Goal: Task Accomplishment & Management: Complete application form

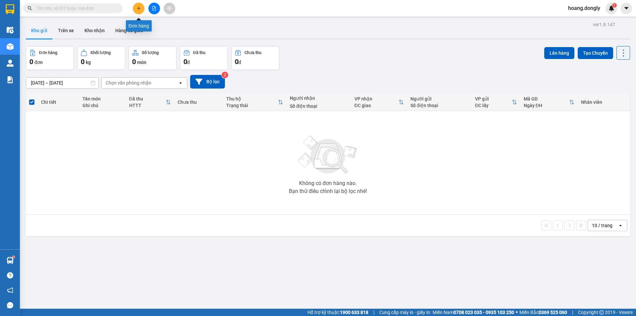
click at [139, 9] on icon "plus" at bounding box center [138, 8] width 0 height 4
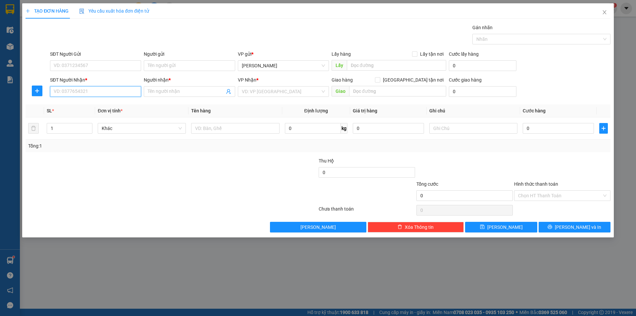
click at [120, 90] on input "SĐT Người Nhận *" at bounding box center [95, 91] width 91 height 11
type input "0903440771"
click at [166, 88] on input "Người nhận *" at bounding box center [186, 91] width 76 height 7
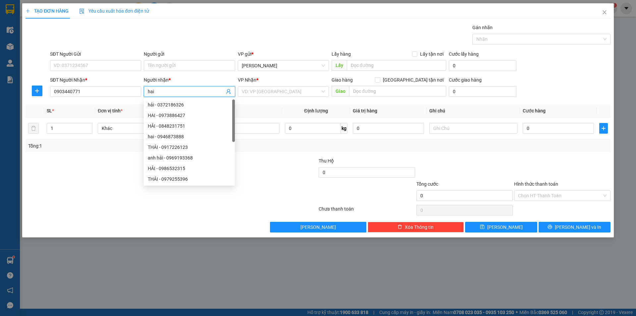
type input "hai"
click at [216, 37] on div "Gói vận chuyển * Tiêu chuẩn Gán nhãn Nhãn" at bounding box center [330, 35] width 563 height 23
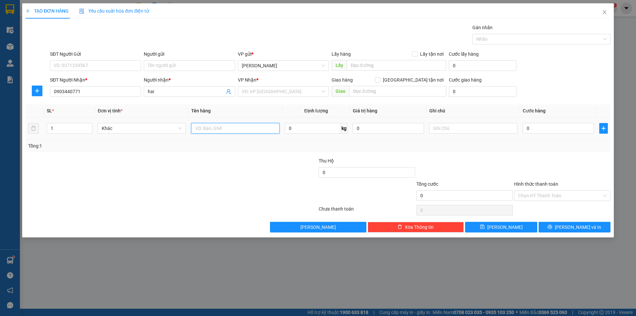
click at [247, 128] on input "text" at bounding box center [235, 128] width 88 height 11
type input "1 kiên"
click at [247, 170] on div at bounding box center [269, 168] width 98 height 23
click at [537, 125] on input "0" at bounding box center [558, 128] width 71 height 11
click at [524, 129] on input "0" at bounding box center [558, 128] width 71 height 11
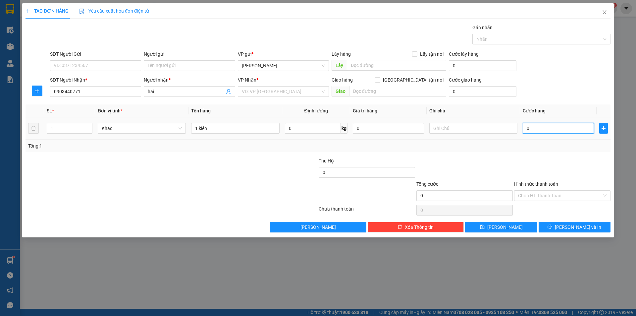
type input "50"
drag, startPoint x: 554, startPoint y: 147, endPoint x: 553, endPoint y: 154, distance: 7.0
click at [554, 148] on div "Tổng: 1" at bounding box center [318, 145] width 580 height 7
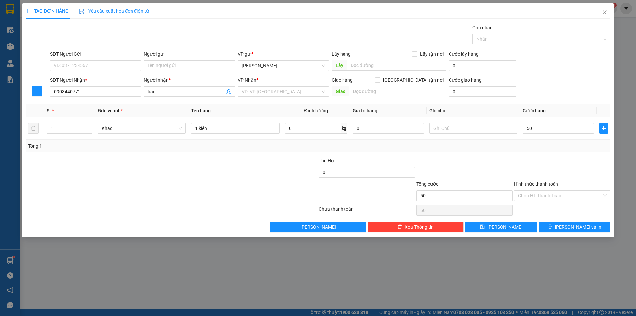
type input "50.000"
click at [557, 196] on input "Hình thức thanh toán" at bounding box center [560, 195] width 84 height 10
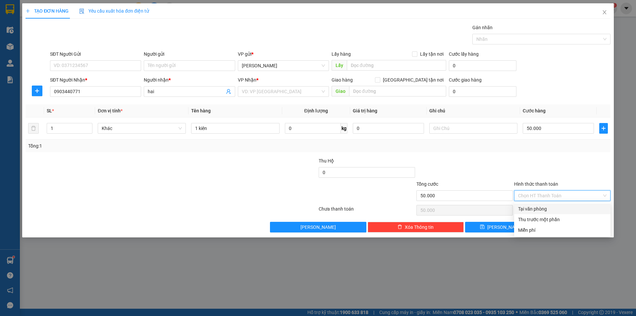
click at [557, 209] on div "Tại văn phòng" at bounding box center [562, 208] width 88 height 7
type input "0"
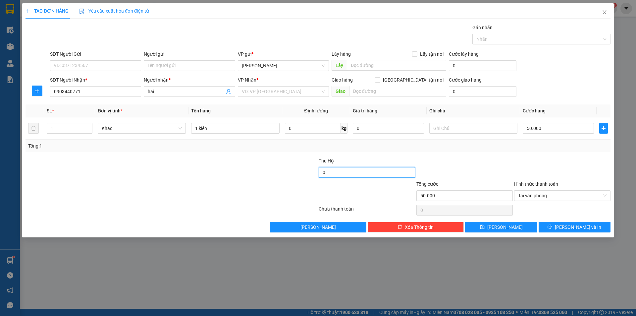
click at [351, 173] on input "0" at bounding box center [367, 172] width 96 height 11
click at [321, 172] on input "0" at bounding box center [367, 172] width 96 height 11
click at [307, 194] on div at bounding box center [269, 191] width 98 height 23
click at [317, 190] on div at bounding box center [269, 191] width 98 height 23
click at [328, 172] on input "240.000" at bounding box center [367, 172] width 96 height 11
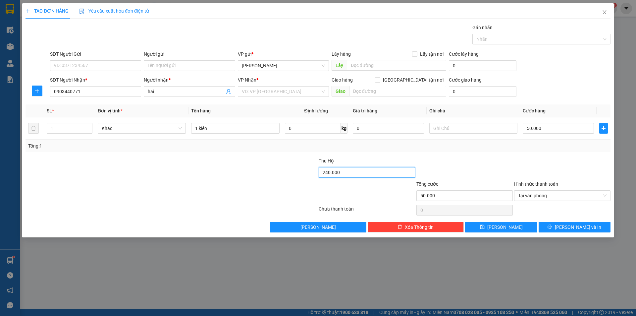
click at [328, 172] on input "240.000" at bounding box center [367, 172] width 96 height 11
click at [459, 168] on div at bounding box center [465, 168] width 98 height 23
click at [346, 173] on input "24.000" at bounding box center [367, 172] width 96 height 11
type input "2.400.000"
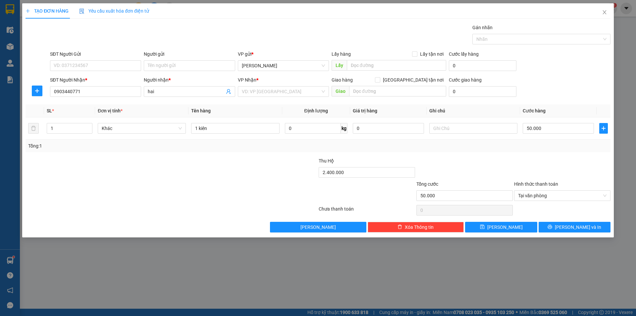
click at [448, 162] on div at bounding box center [465, 168] width 98 height 23
click at [458, 127] on input "text" at bounding box center [473, 128] width 88 height 11
type input "bao cuoc bao ship"
click at [490, 163] on div at bounding box center [465, 168] width 98 height 23
click at [552, 227] on icon "printer" at bounding box center [549, 226] width 5 height 5
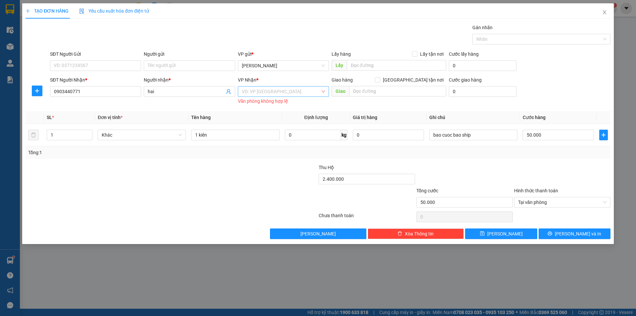
click at [298, 91] on input "search" at bounding box center [281, 91] width 78 height 10
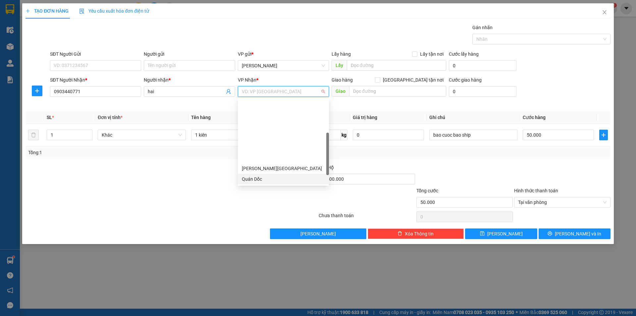
scroll to position [95, 0]
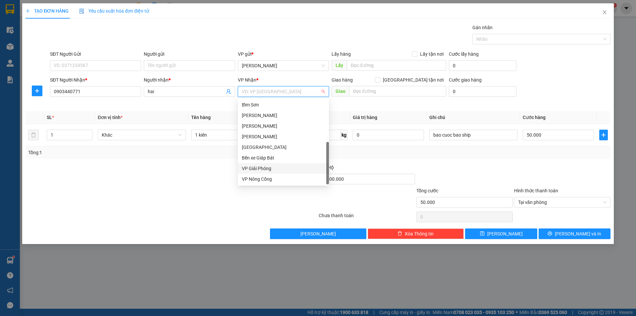
click at [300, 167] on div "VP Giải Phóng" at bounding box center [283, 168] width 83 height 7
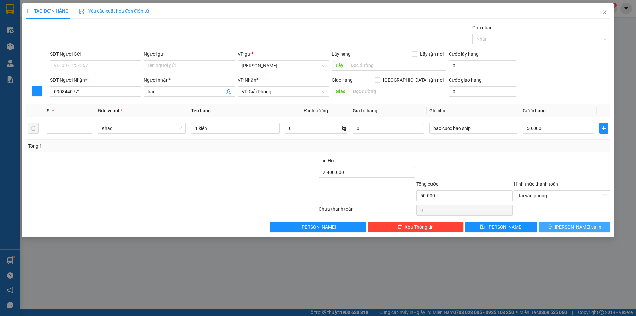
click at [552, 225] on icon "printer" at bounding box center [550, 227] width 4 height 4
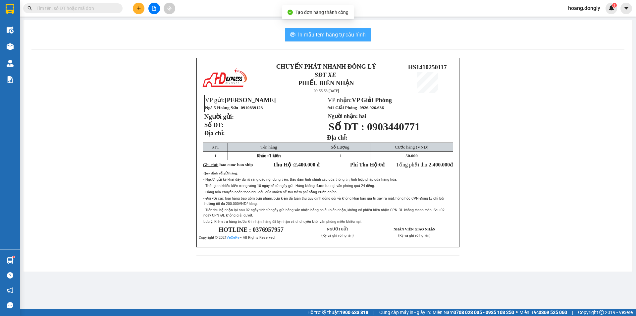
click at [341, 34] on span "In mẫu tem hàng tự cấu hình" at bounding box center [332, 34] width 68 height 8
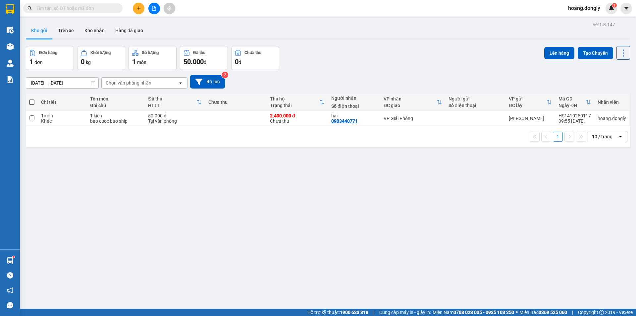
click at [75, 6] on input "text" at bounding box center [75, 8] width 78 height 7
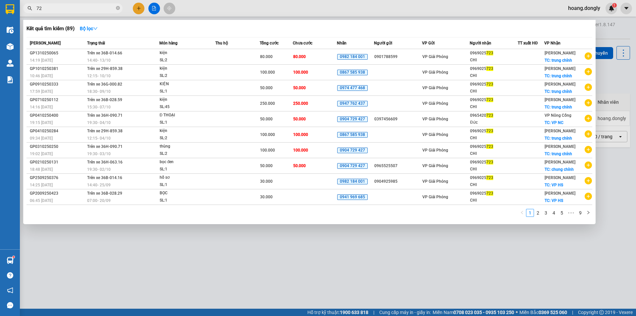
type input "7"
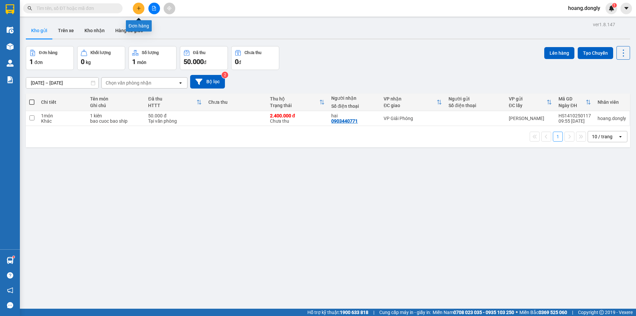
click at [141, 7] on icon "plus" at bounding box center [138, 8] width 5 height 5
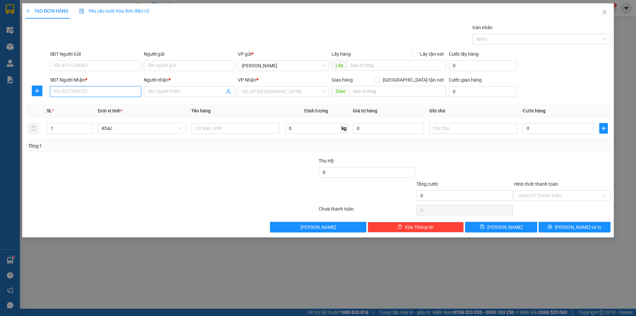
click at [135, 93] on input "SĐT Người Nhận *" at bounding box center [95, 91] width 91 height 11
click at [120, 92] on input "SĐT Người Nhận *" at bounding box center [95, 91] width 91 height 11
type input "0344720346"
click at [165, 90] on input "Người nhận *" at bounding box center [186, 91] width 76 height 7
type input "châm"
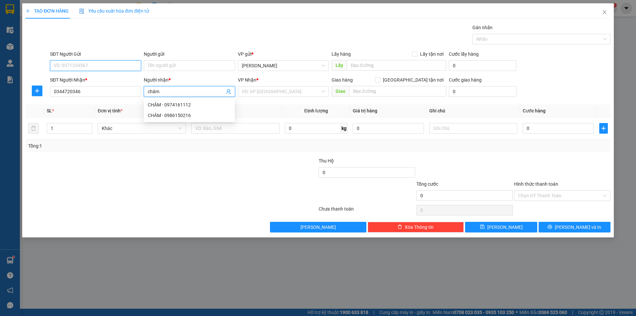
click at [118, 63] on input "SĐT Người Gửi" at bounding box center [95, 65] width 91 height 11
type input "0977350876"
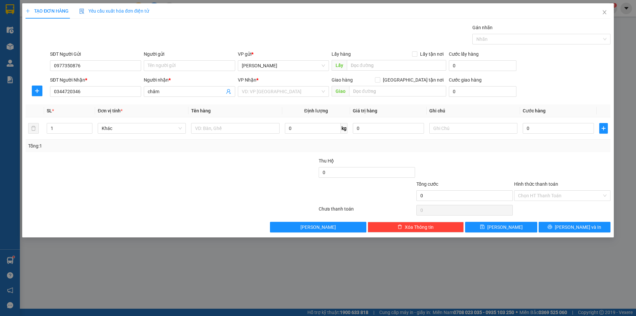
drag, startPoint x: 261, startPoint y: 29, endPoint x: 259, endPoint y: 33, distance: 4.6
click at [261, 29] on div "Gói vận chuyển * Tiêu chuẩn Gán nhãn Nhãn" at bounding box center [330, 35] width 563 height 23
click at [256, 87] on input "search" at bounding box center [281, 91] width 78 height 10
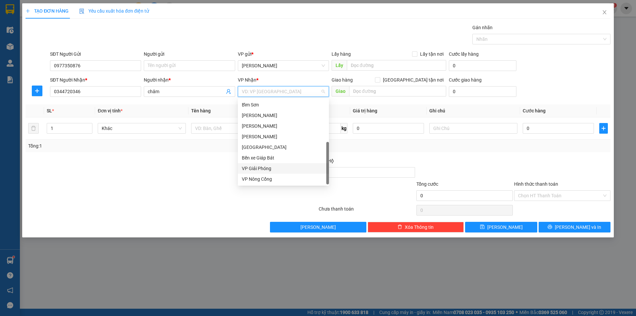
drag, startPoint x: 272, startPoint y: 167, endPoint x: 263, endPoint y: 159, distance: 12.2
click at [271, 167] on div "VP Giải Phóng" at bounding box center [283, 168] width 83 height 7
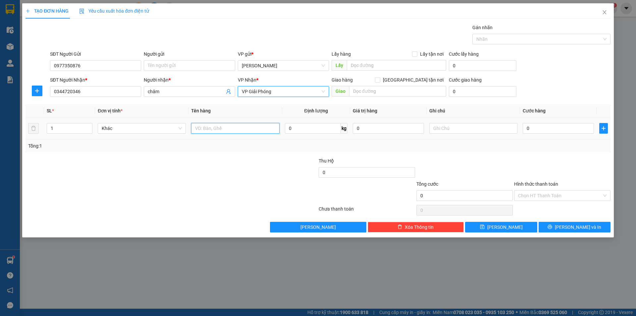
click at [249, 129] on input "text" at bounding box center [235, 128] width 88 height 11
type input "1 kiên"
click at [272, 194] on div at bounding box center [269, 191] width 98 height 23
click at [530, 127] on input "0" at bounding box center [558, 128] width 71 height 11
click at [525, 128] on input "0" at bounding box center [558, 128] width 71 height 11
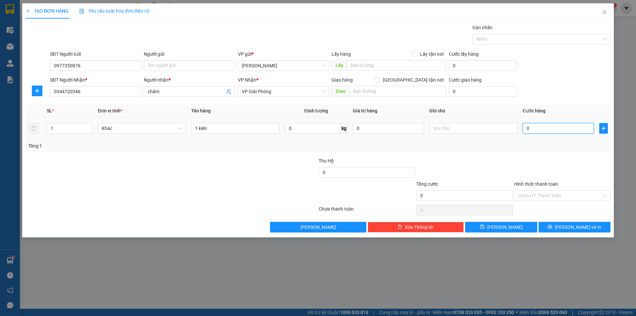
type input "50"
click at [525, 147] on div "Tổng: 1" at bounding box center [318, 145] width 580 height 7
type input "50.000"
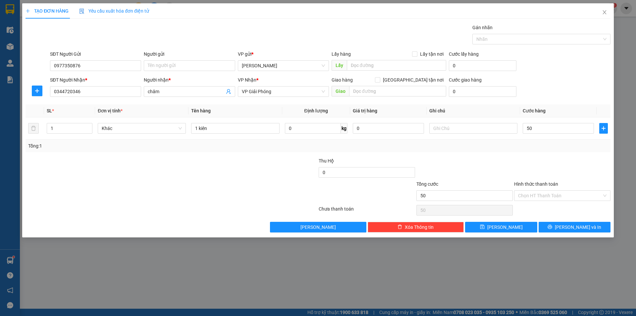
type input "50.000"
drag, startPoint x: 525, startPoint y: 147, endPoint x: 539, endPoint y: 182, distance: 38.3
click at [526, 150] on div "Tổng: 1" at bounding box center [317, 145] width 585 height 13
click at [541, 195] on input "Hình thức thanh toán" at bounding box center [560, 195] width 84 height 10
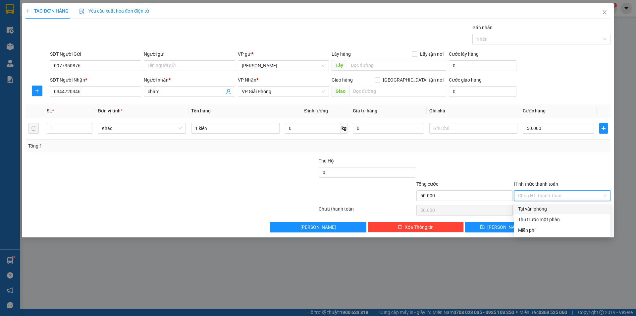
drag, startPoint x: 541, startPoint y: 210, endPoint x: 536, endPoint y: 203, distance: 8.1
click at [541, 210] on div "Tại văn phòng" at bounding box center [562, 208] width 88 height 7
type input "0"
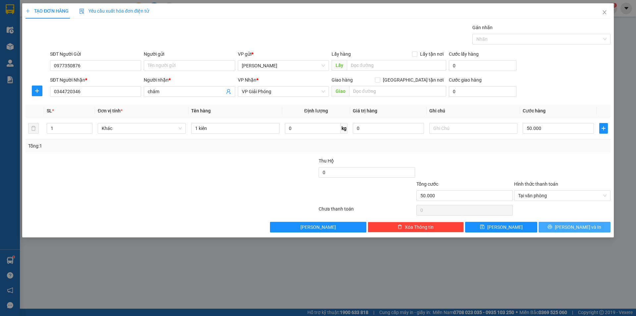
click at [563, 230] on button "[PERSON_NAME] và In" at bounding box center [574, 227] width 72 height 11
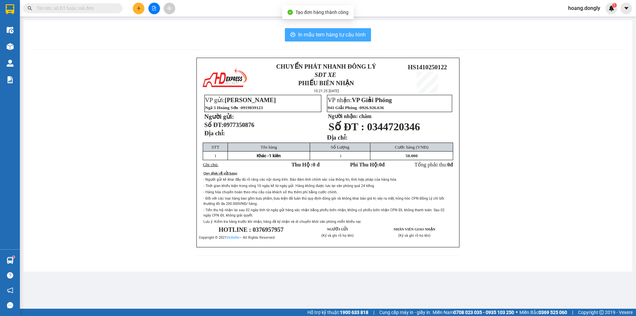
click at [329, 31] on span "In mẫu tem hàng tự cấu hình" at bounding box center [332, 34] width 68 height 8
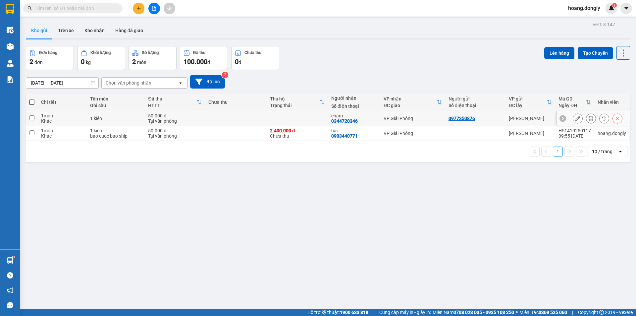
click at [268, 120] on td at bounding box center [297, 118] width 61 height 15
checkbox input "true"
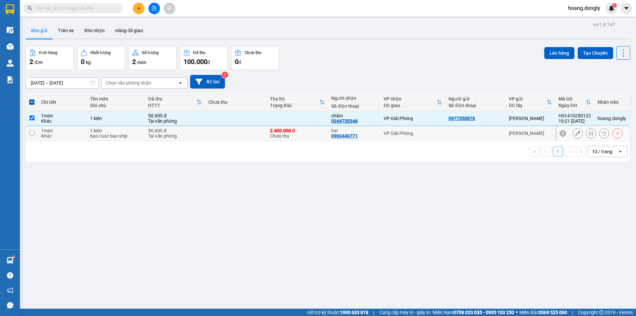
click at [257, 134] on td at bounding box center [235, 133] width 61 height 15
checkbox input "true"
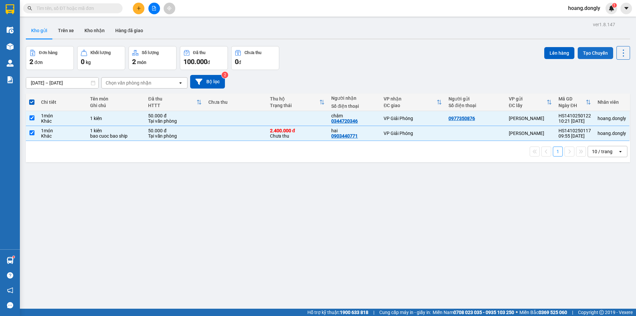
click at [587, 54] on button "Tạo Chuyến" at bounding box center [595, 53] width 35 height 12
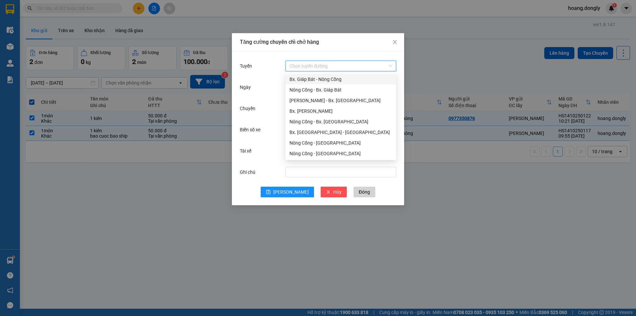
click at [312, 65] on input "Tuyến" at bounding box center [338, 66] width 98 height 10
click at [315, 90] on div "Nông Cống - Bx. Giáp Bát" at bounding box center [340, 89] width 103 height 7
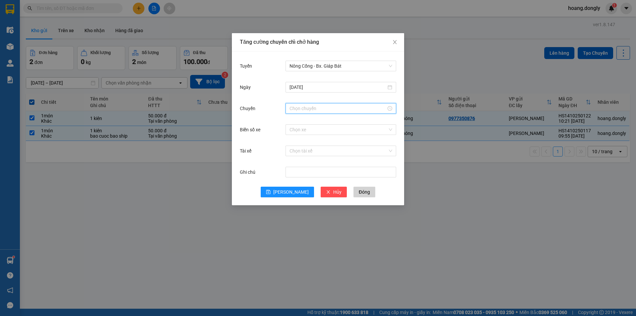
click at [310, 106] on input "Chuyến" at bounding box center [337, 108] width 97 height 7
click at [296, 145] on div "10" at bounding box center [294, 147] width 19 height 9
click at [312, 168] on div "30" at bounding box center [313, 167] width 18 height 9
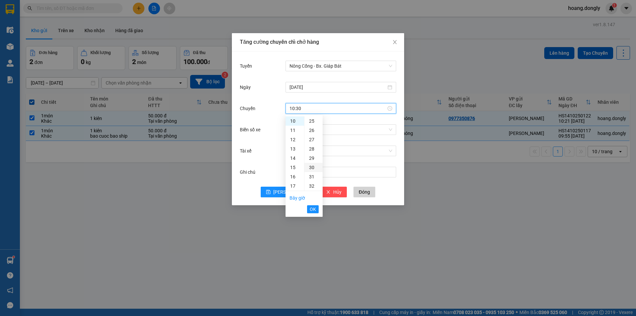
scroll to position [278, 0]
click at [314, 208] on span "OK" at bounding box center [313, 208] width 6 height 7
type input "10:30"
click at [315, 210] on span "OK" at bounding box center [313, 208] width 6 height 7
click at [349, 127] on input "Biển số xe" at bounding box center [338, 130] width 98 height 10
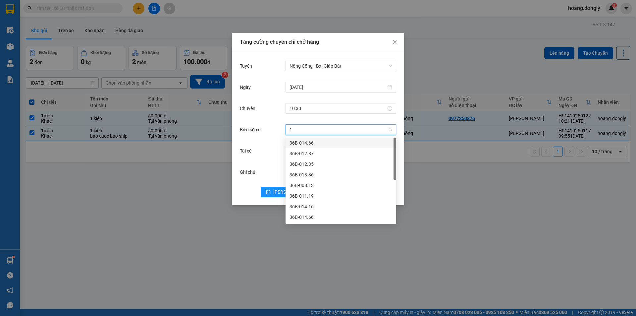
type input "14"
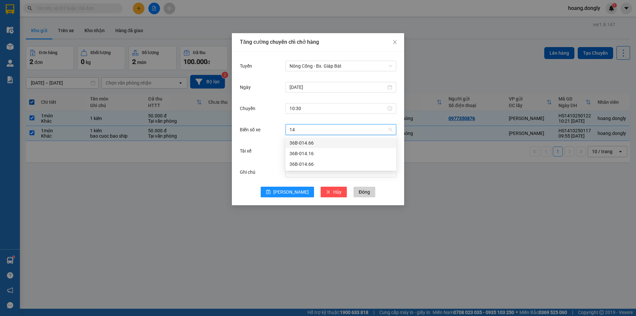
click at [341, 152] on div "36B-014.16" at bounding box center [340, 153] width 103 height 7
click at [337, 150] on input "Tài xế" at bounding box center [338, 151] width 98 height 10
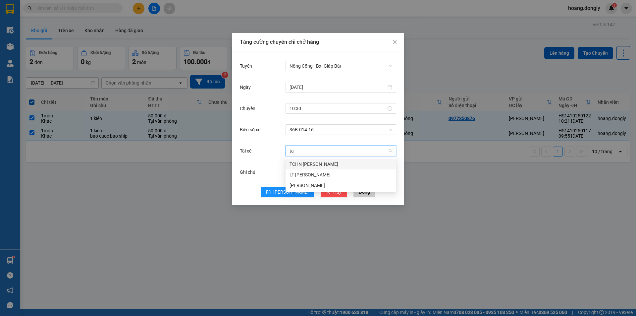
type input "tai"
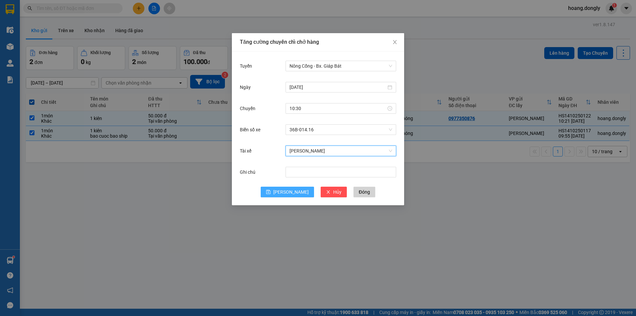
click at [290, 193] on span "[PERSON_NAME]" at bounding box center [290, 191] width 35 height 7
click at [398, 43] on span "Close" at bounding box center [394, 42] width 19 height 19
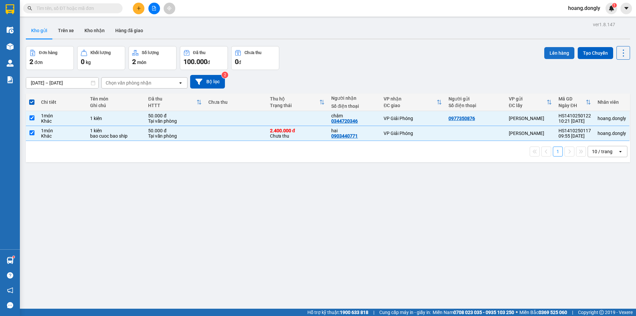
click at [550, 55] on button "Lên hàng" at bounding box center [559, 53] width 30 height 12
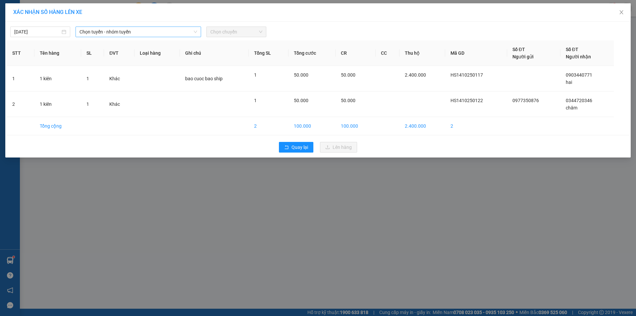
click at [178, 29] on span "Chọn tuyến - nhóm tuyến" at bounding box center [138, 32] width 118 height 10
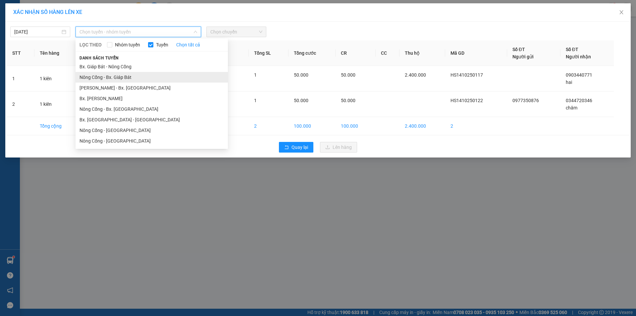
click at [175, 75] on li "Nông Cống - Bx. Giáp Bát" at bounding box center [152, 77] width 152 height 11
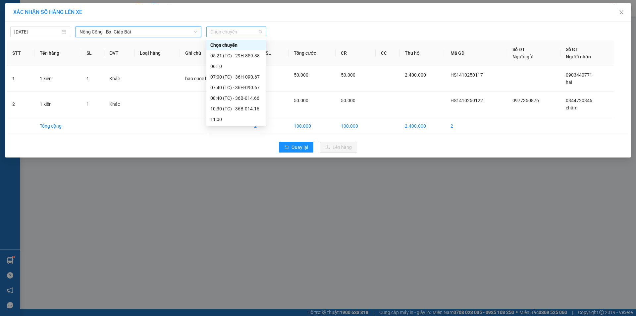
click at [246, 27] on span "Chọn chuyến" at bounding box center [236, 32] width 52 height 10
click at [238, 98] on div "10:30 (TC) - 36B-014.16" at bounding box center [236, 97] width 52 height 7
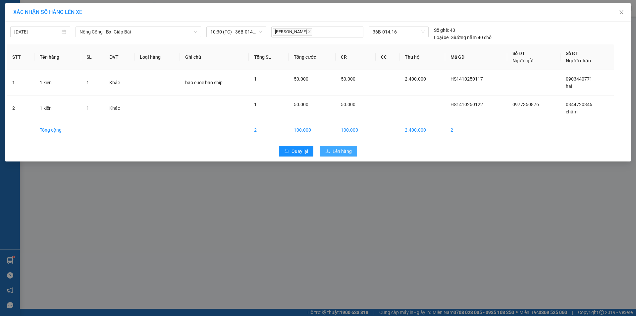
click at [336, 150] on span "Lên hàng" at bounding box center [341, 150] width 19 height 7
